Goal: Task Accomplishment & Management: Manage account settings

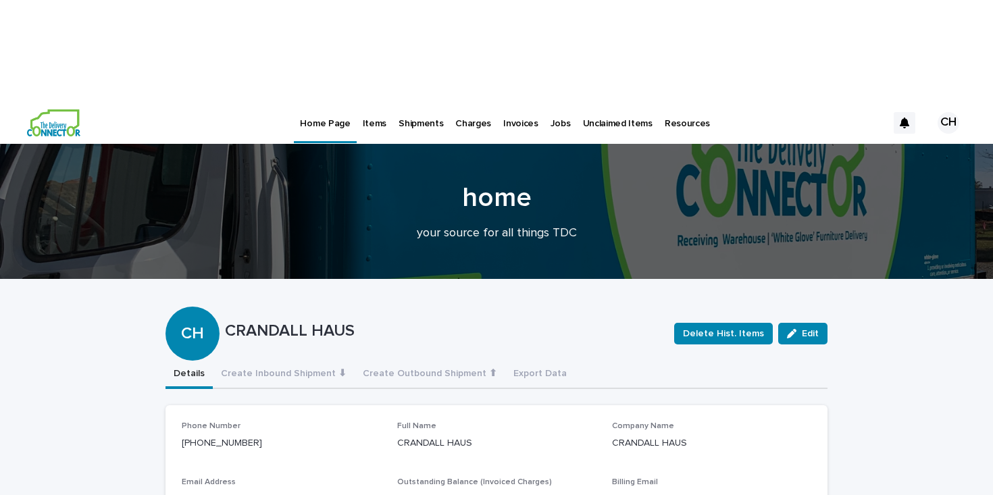
scroll to position [7, 0]
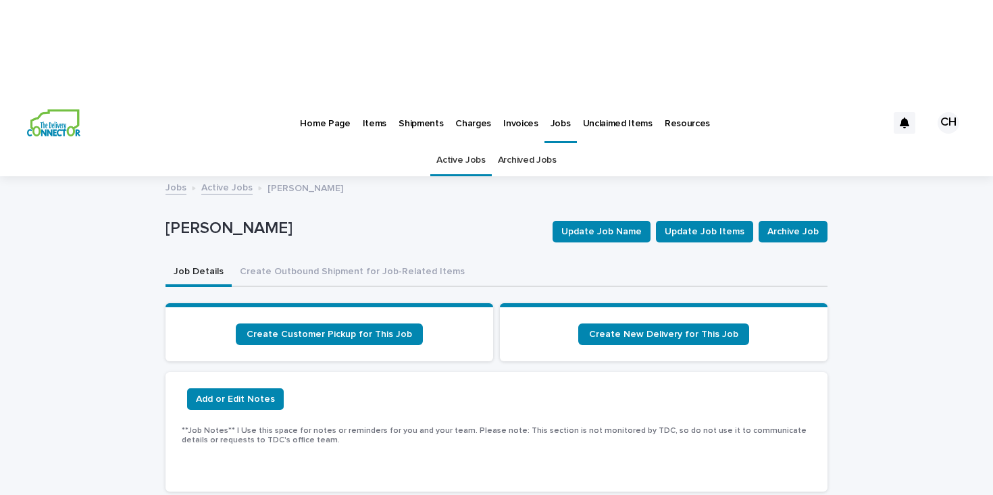
click at [216, 179] on link "Active Jobs" at bounding box center [226, 187] width 51 height 16
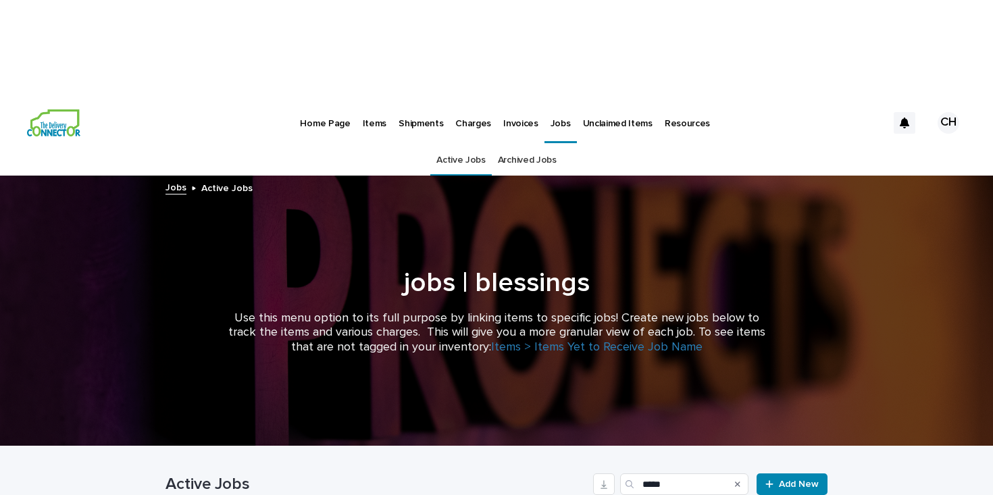
click at [551, 101] on p "Jobs" at bounding box center [561, 115] width 20 height 28
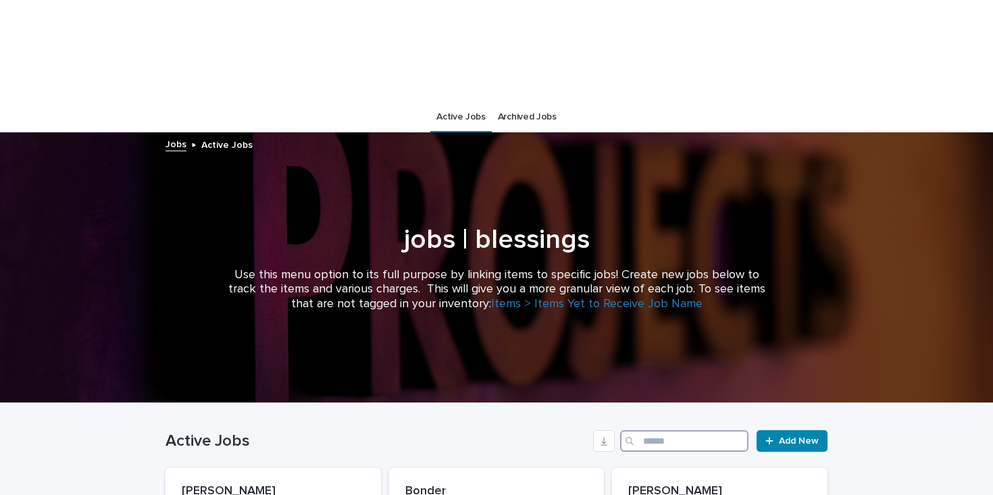
click at [649, 431] on input "Search" at bounding box center [684, 442] width 128 height 22
type input "**"
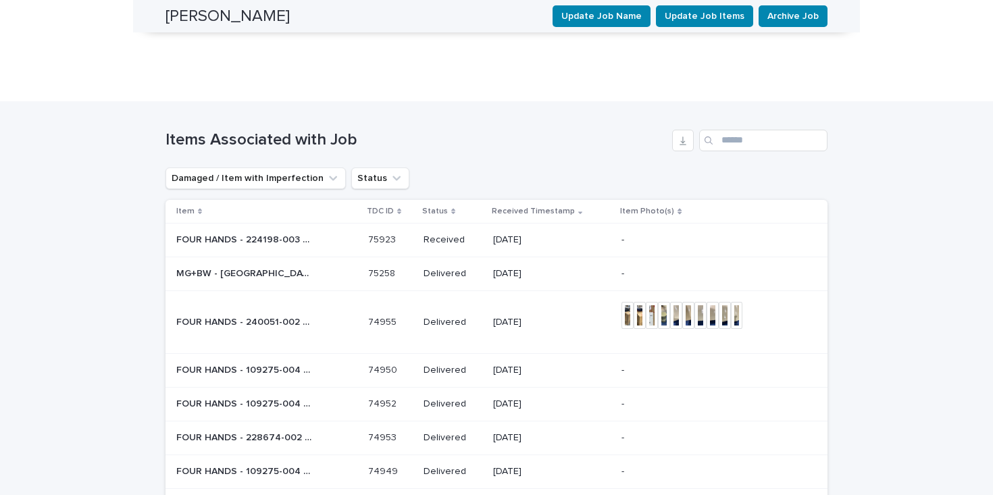
scroll to position [1252, 0]
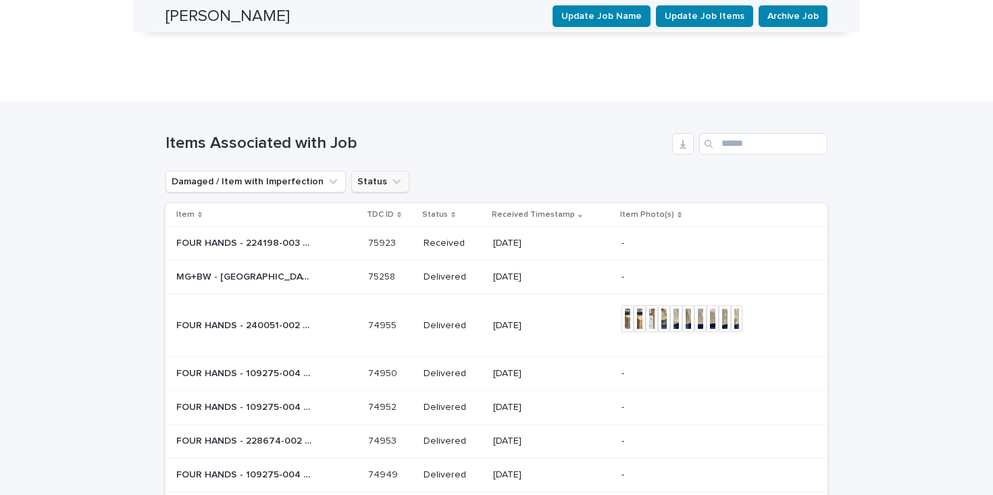
click at [364, 171] on button "Status" at bounding box center [380, 182] width 58 height 22
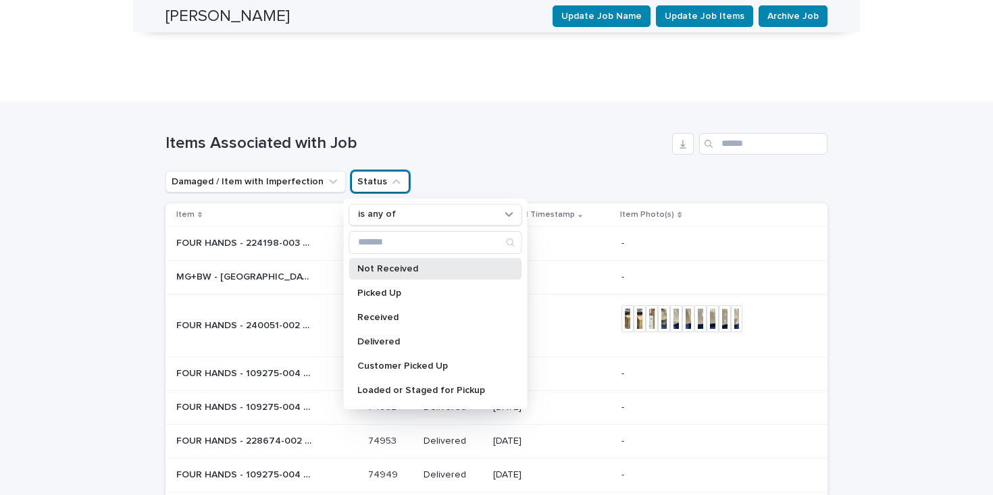
click at [386, 264] on p "Not Received" at bounding box center [429, 268] width 143 height 9
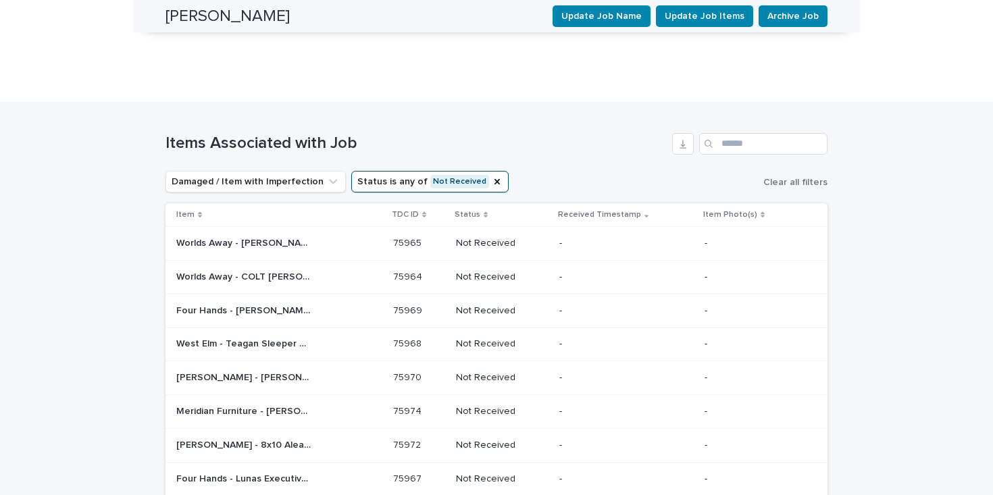
click at [270, 436] on div "30" at bounding box center [266, 432] width 49 height 16
click at [330, 401] on div "Meridian Furniture - Renza Side Table | 75974 Meridian Furniture - Renza Side T…" at bounding box center [279, 412] width 206 height 22
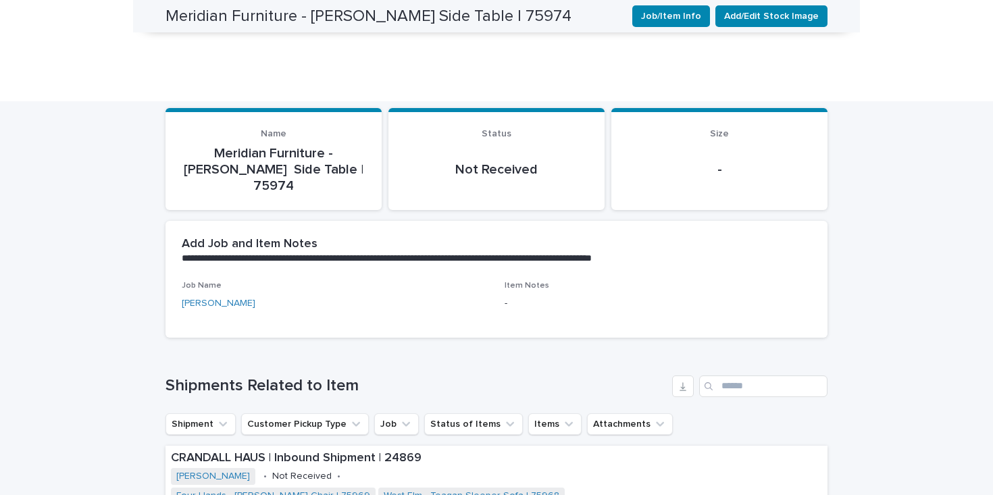
scroll to position [486, 0]
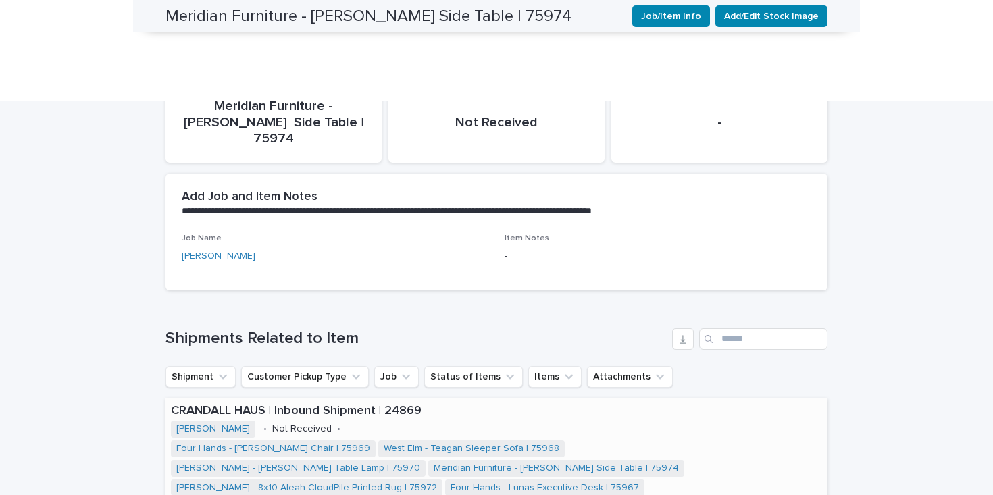
click at [408, 404] on p "CRANDALL HAUS | Inbound Shipment | 24869" at bounding box center [497, 411] width 652 height 15
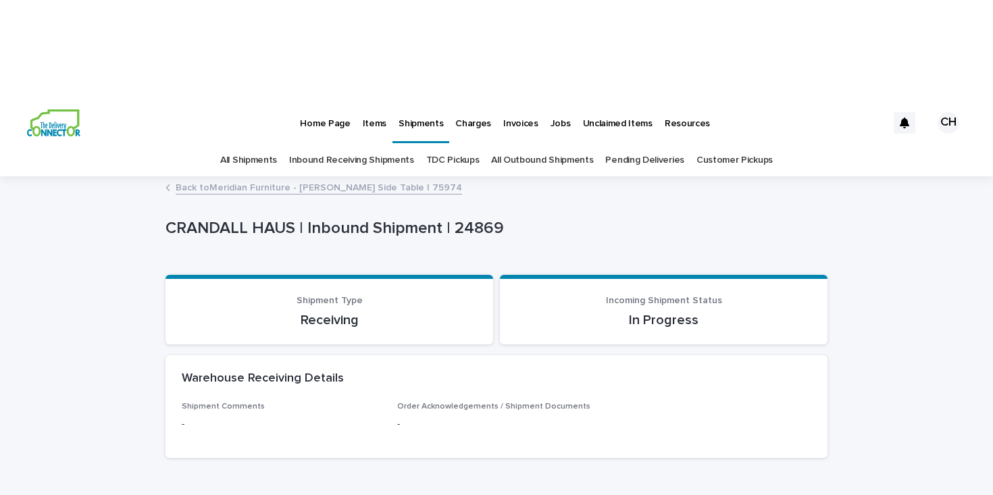
click at [551, 101] on p "Jobs" at bounding box center [561, 115] width 20 height 28
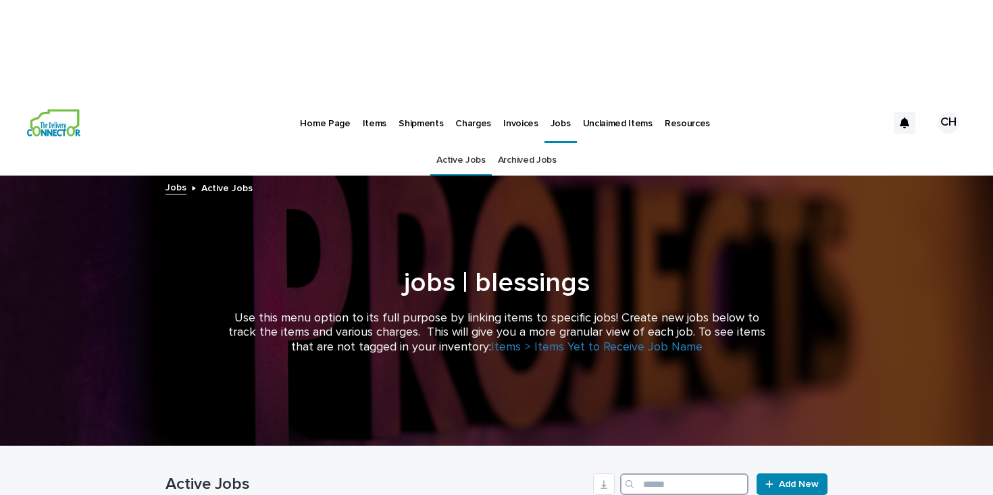
click at [705, 474] on input "Search" at bounding box center [684, 485] width 128 height 22
type input "*****"
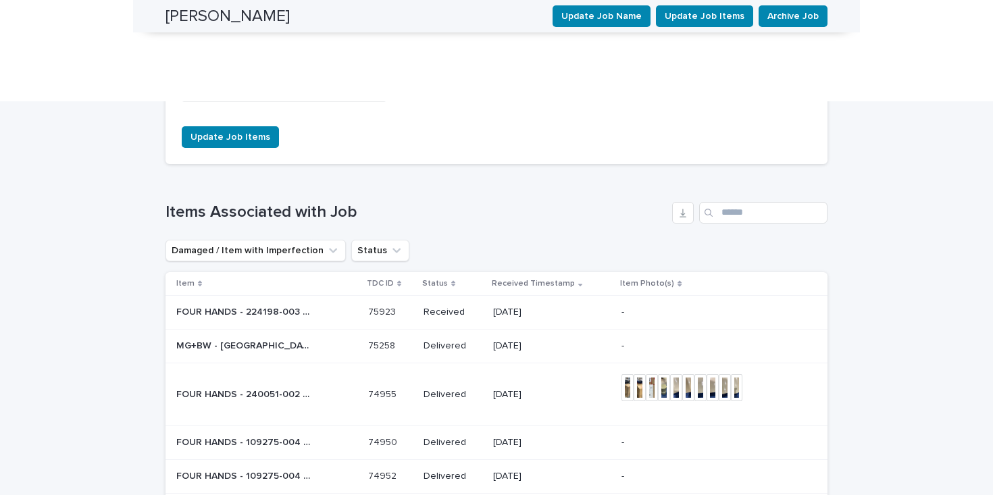
scroll to position [1182, 0]
click at [738, 203] on input "Search" at bounding box center [763, 214] width 128 height 22
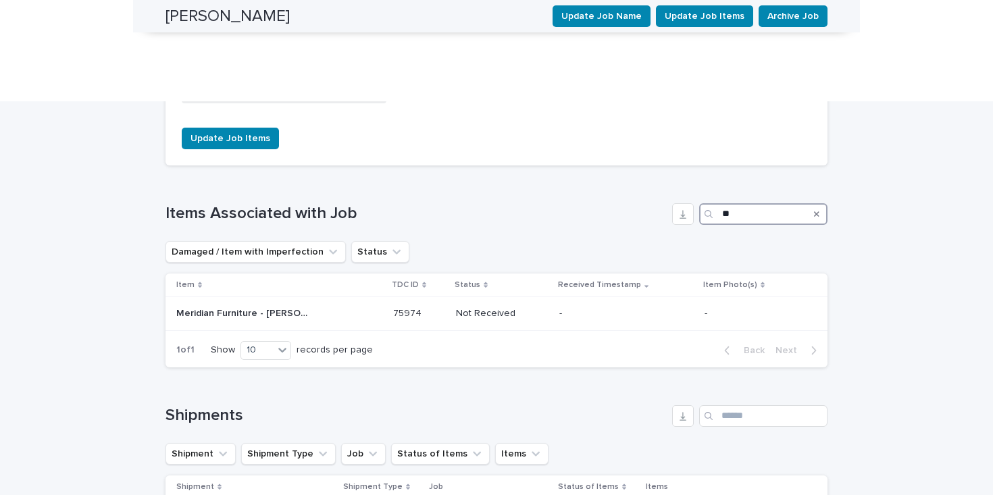
type input "*"
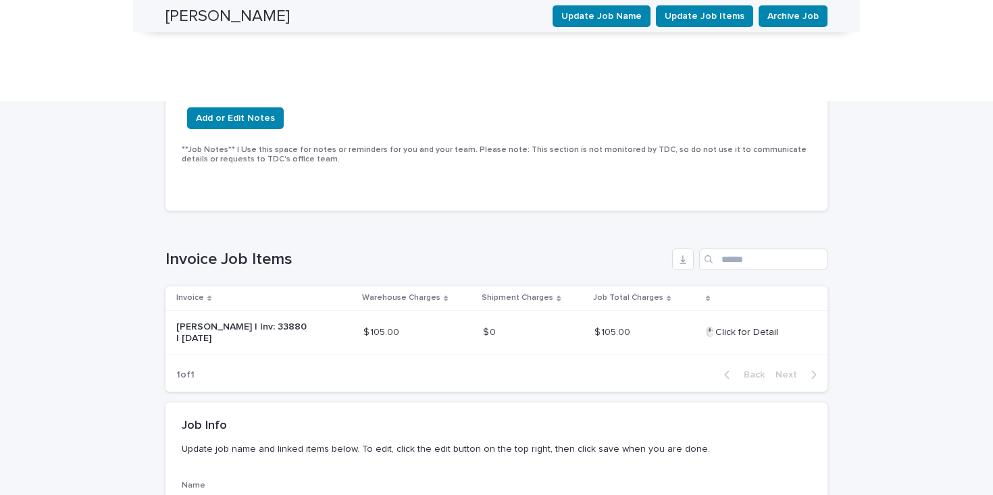
scroll to position [0, 0]
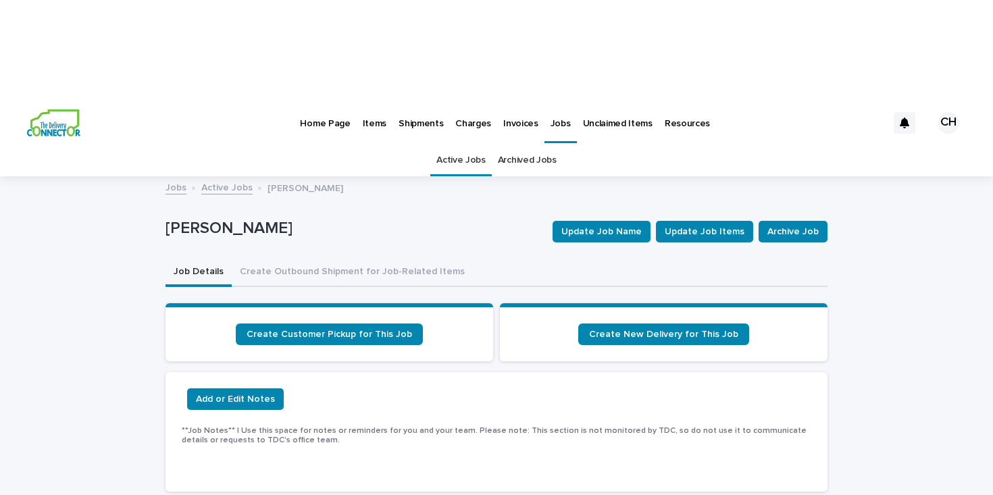
click at [318, 101] on p "Home Page" at bounding box center [325, 115] width 50 height 28
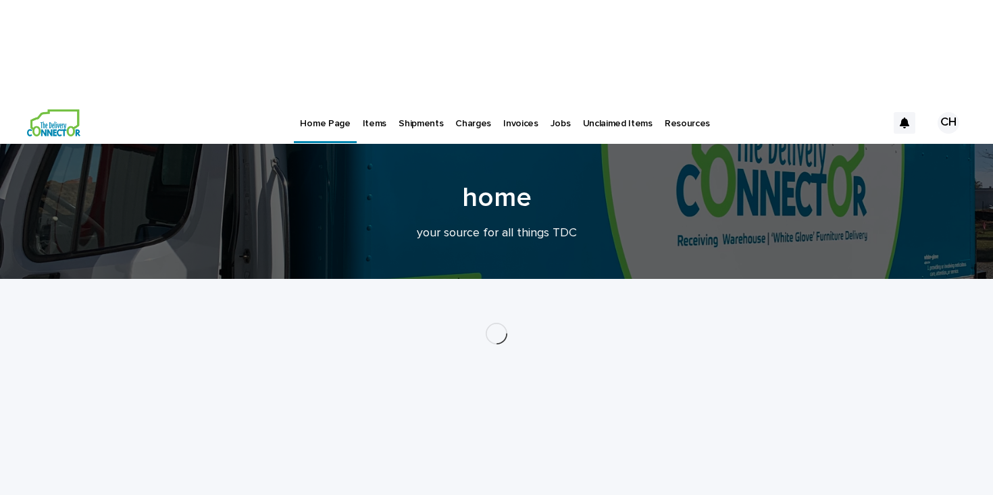
click at [383, 101] on div "Items" at bounding box center [375, 115] width 36 height 28
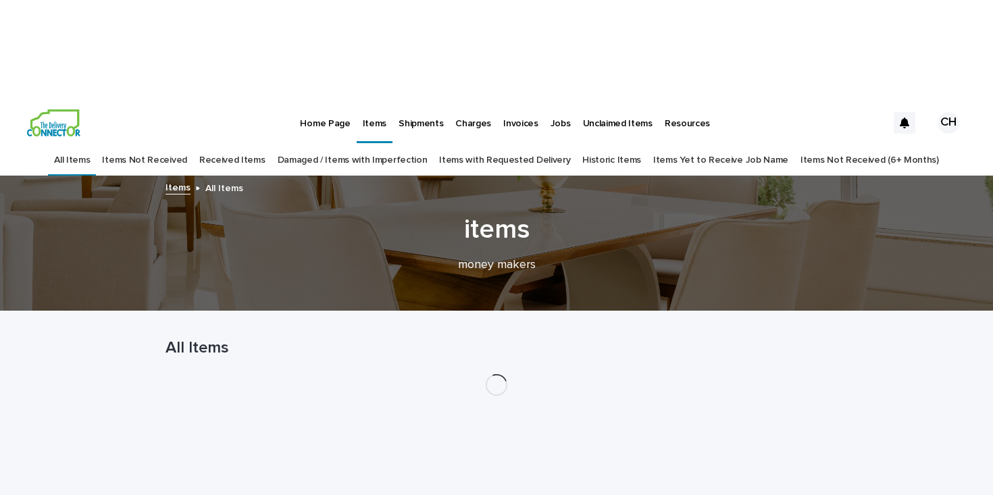
click at [308, 101] on link "Home Page" at bounding box center [325, 122] width 62 height 42
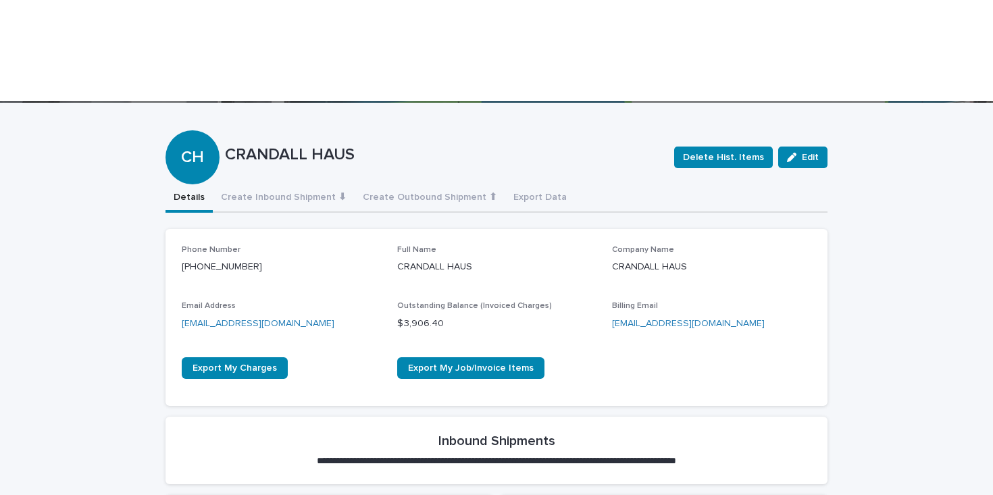
scroll to position [177, 0]
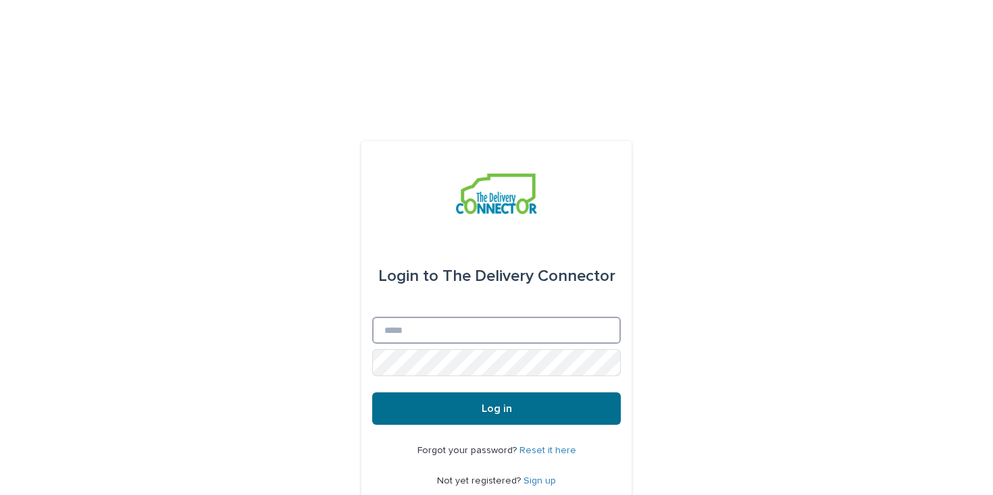
type input "**********"
click at [491, 403] on span "Log in" at bounding box center [497, 408] width 30 height 11
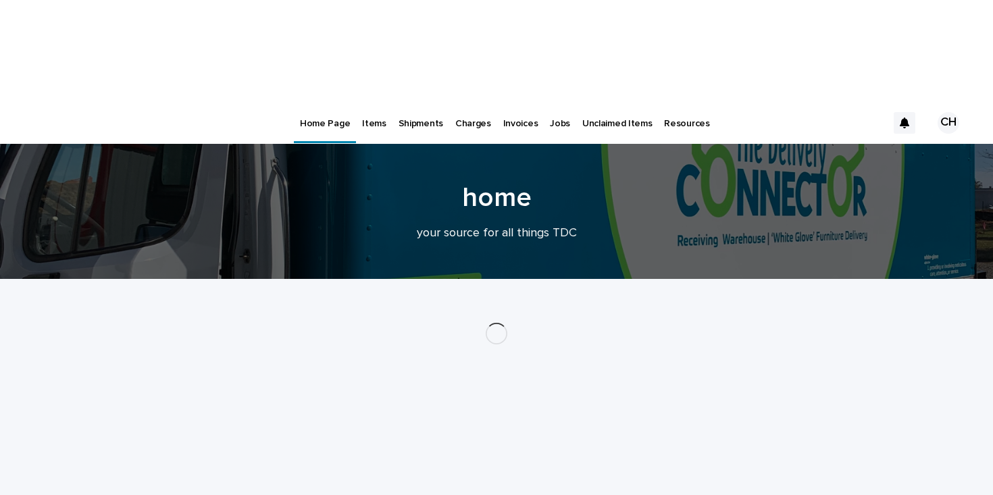
click at [544, 101] on link "Jobs" at bounding box center [560, 122] width 32 height 42
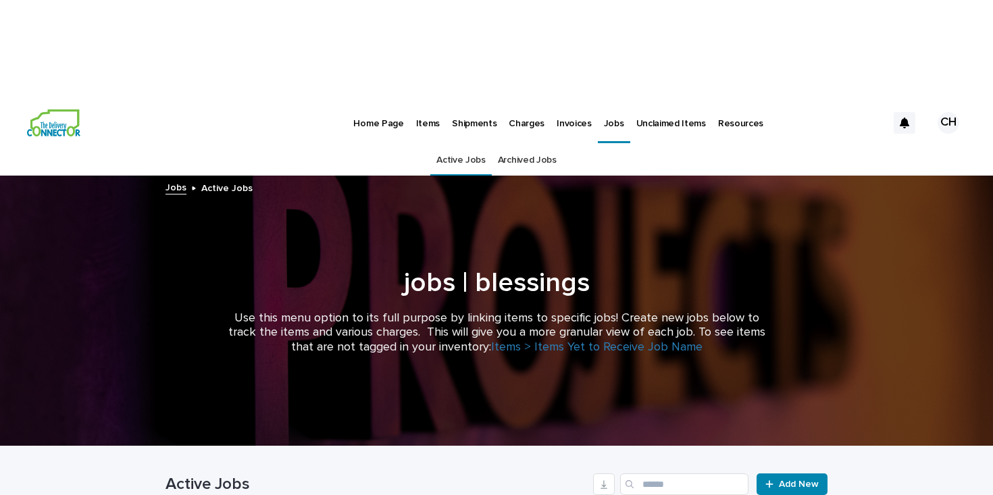
scroll to position [124, 0]
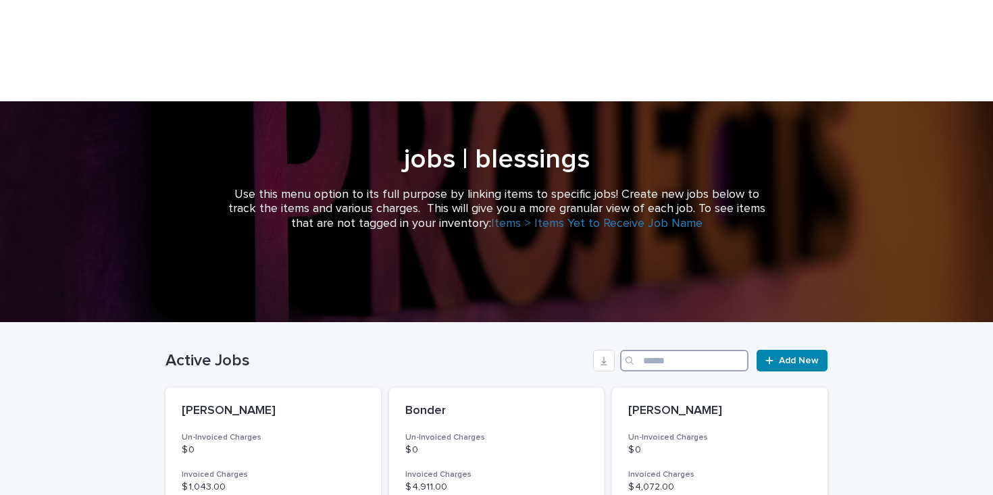
click at [692, 350] on input "Search" at bounding box center [684, 361] width 128 height 22
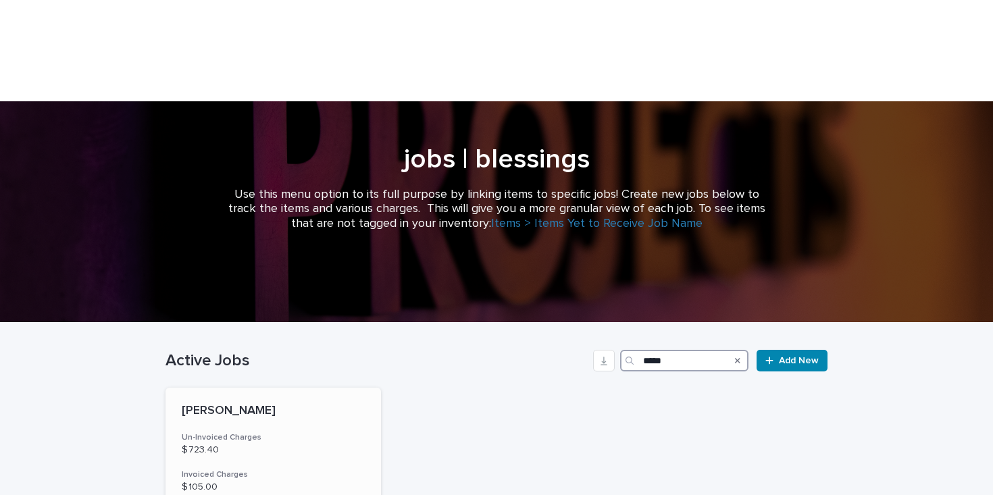
type input "*****"
click at [293, 433] on h3 "Un-Invoiced Charges" at bounding box center [273, 438] width 183 height 11
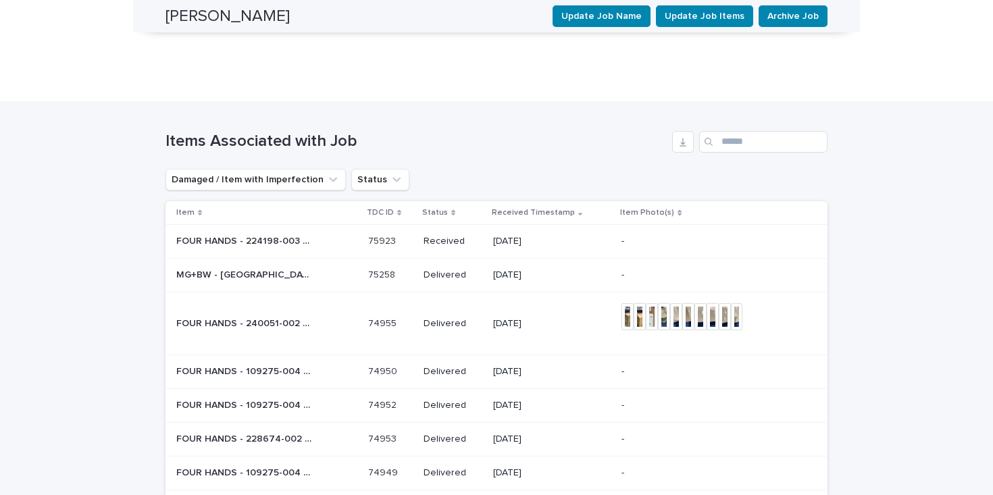
scroll to position [1251, 0]
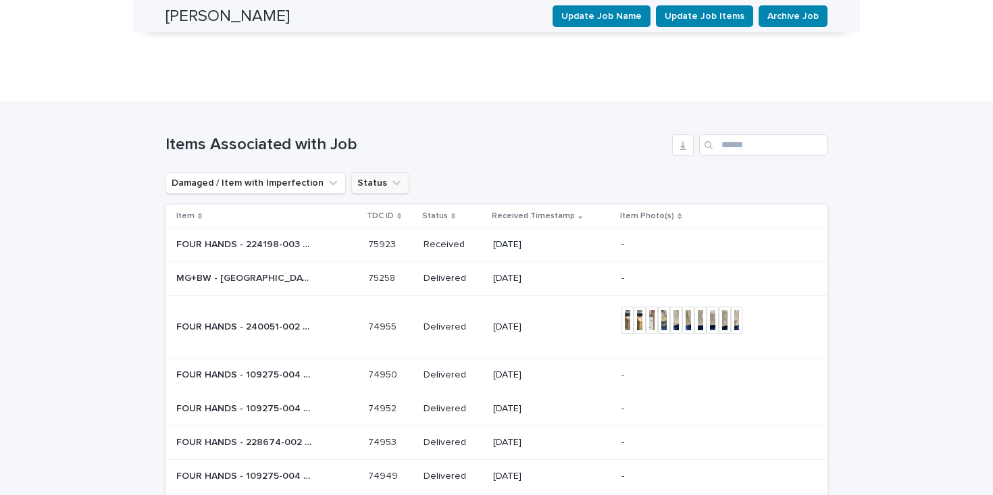
click at [390, 176] on icon "Status" at bounding box center [397, 183] width 14 height 14
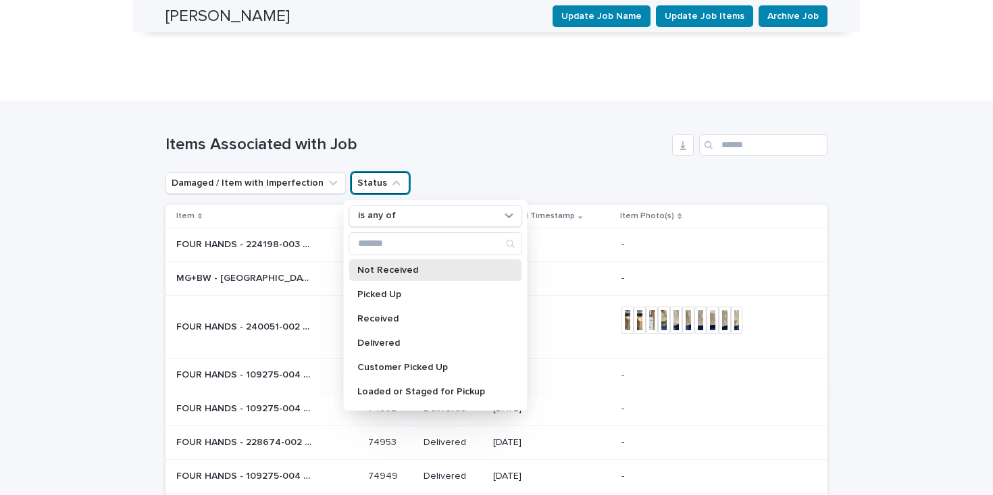
click at [400, 260] on div "Not Received" at bounding box center [435, 271] width 173 height 22
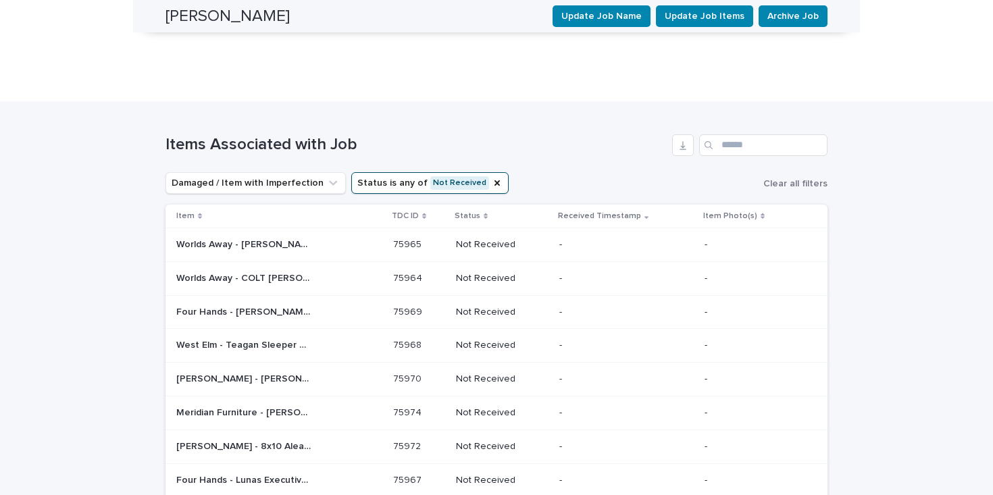
click at [358, 402] on div "Meridian Furniture - Renza Side Table | 75974 Meridian Furniture - Renza Side T…" at bounding box center [279, 413] width 206 height 22
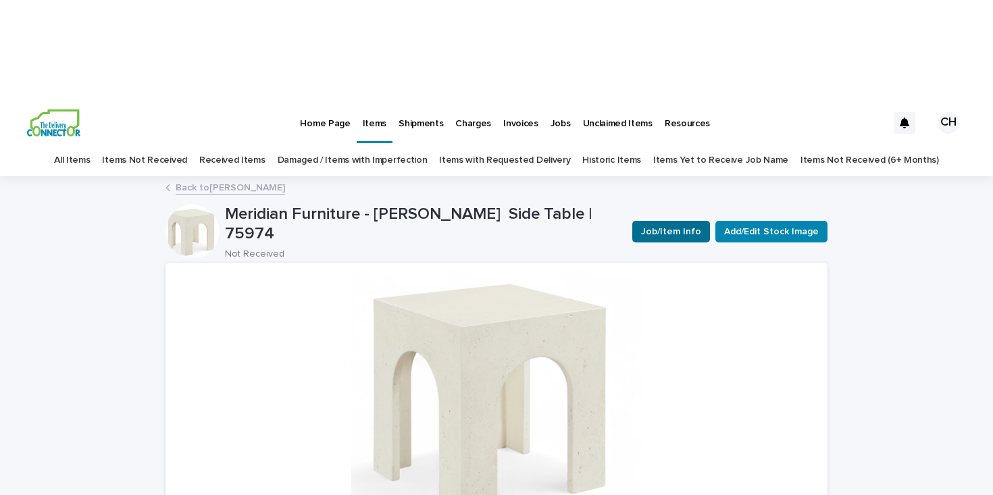
click at [677, 225] on span "Job/Item Info" at bounding box center [671, 232] width 60 height 14
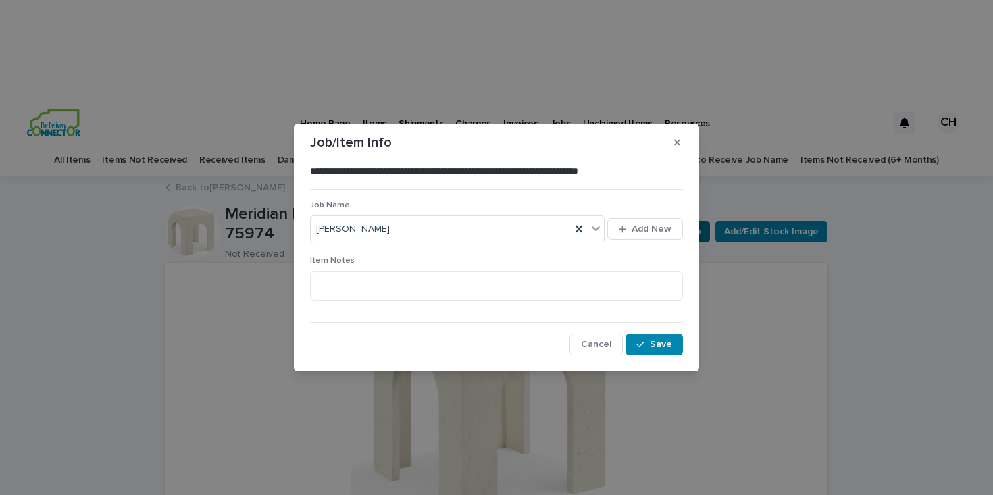
click at [677, 136] on button "button" at bounding box center [677, 143] width 22 height 22
